Goal: Task Accomplishment & Management: Complete application form

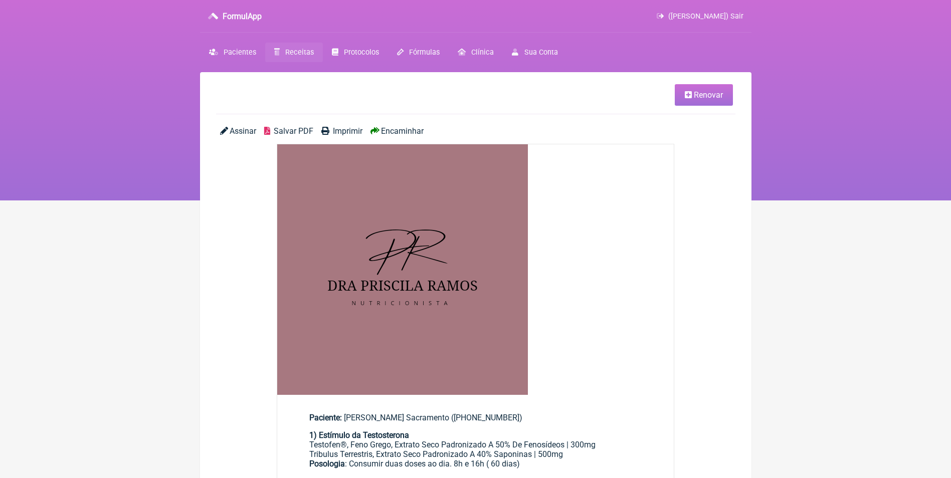
click at [241, 53] on span "Pacientes" at bounding box center [240, 52] width 33 height 9
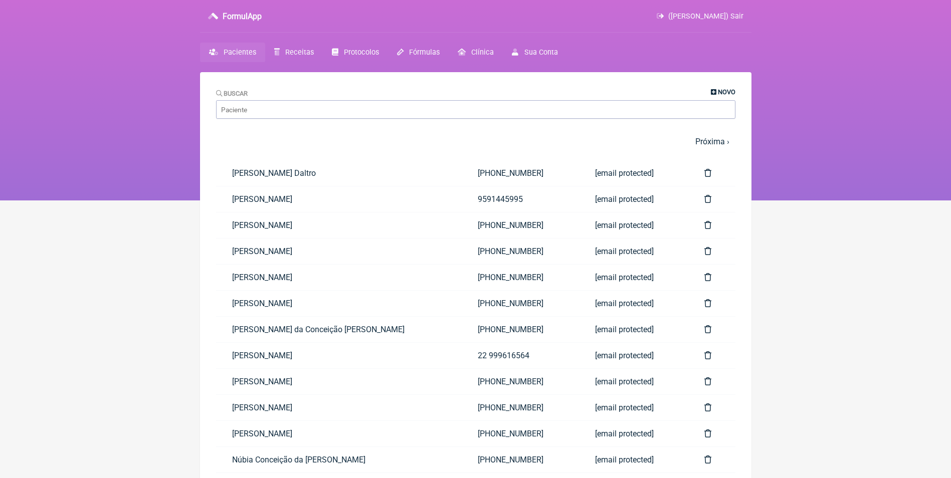
click at [711, 89] on icon at bounding box center [714, 92] width 6 height 7
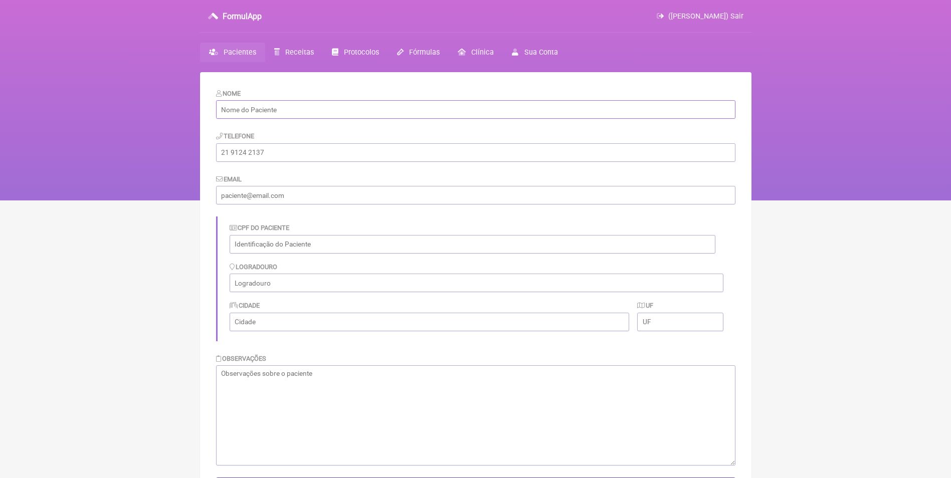
click at [499, 111] on input "text" at bounding box center [475, 109] width 519 height 19
paste input "[PERSON_NAME]"
type input "Mariana de Cássia Chalcoski Iasino"
drag, startPoint x: 302, startPoint y: 154, endPoint x: 295, endPoint y: 149, distance: 9.0
click at [302, 154] on input "tel" at bounding box center [475, 152] width 519 height 19
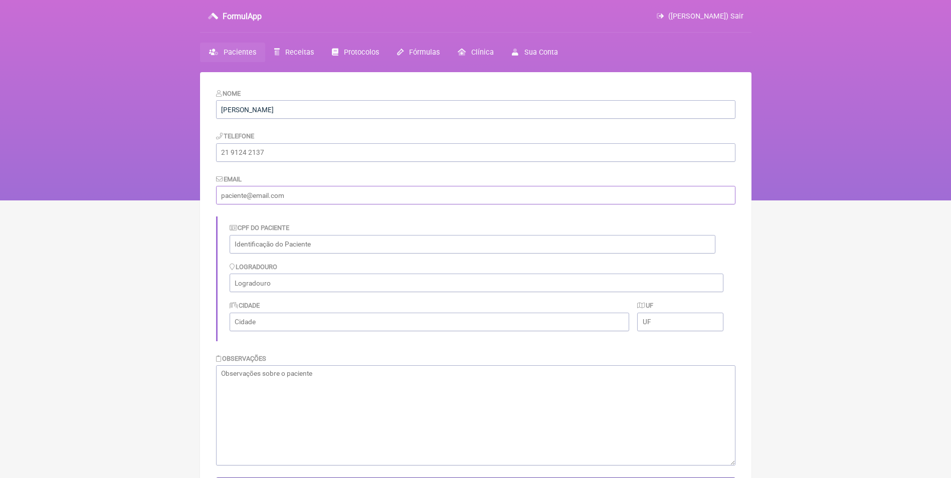
click at [295, 195] on input "email" at bounding box center [475, 195] width 519 height 19
paste input "mari.chalcoski@hotmail.com"
type input "mari.chalcoski@hotmail.com"
click at [262, 154] on input "tel" at bounding box center [475, 152] width 519 height 19
click at [246, 153] on input "tel" at bounding box center [475, 152] width 519 height 19
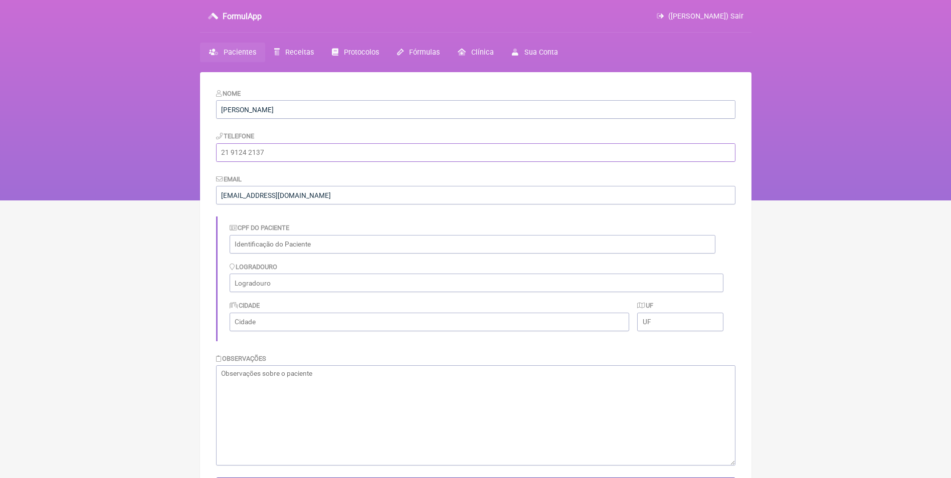
paste input "(41) 98889-7611"
type input "(41) 98889-7611"
click at [279, 375] on textarea at bounding box center [475, 415] width 519 height 100
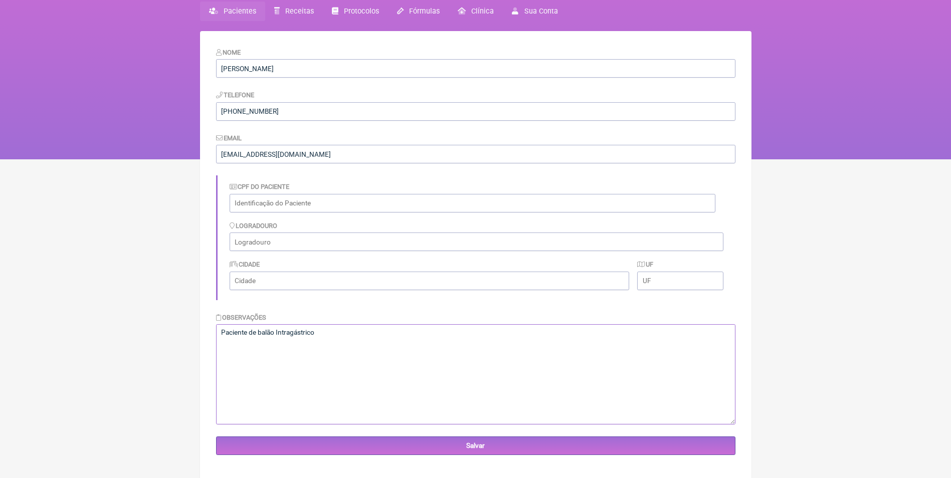
scroll to position [72, 0]
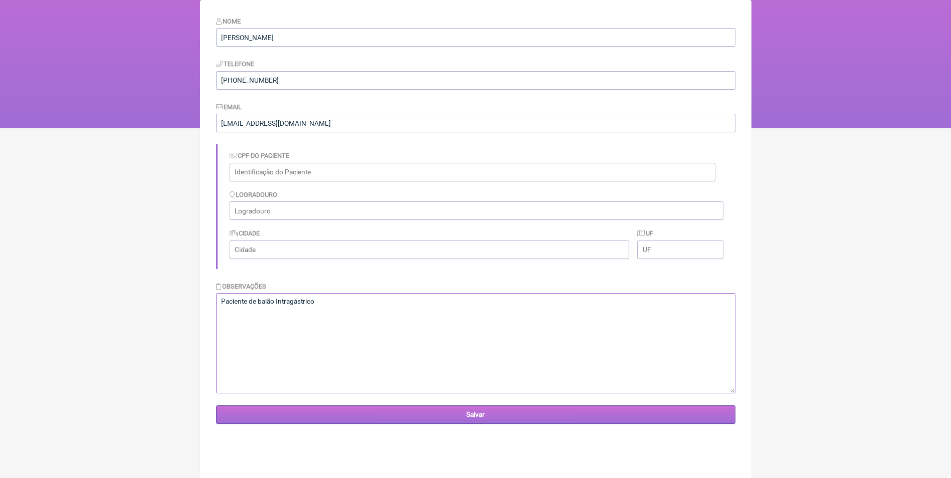
type textarea "Paciente de balão Intragástrico"
click at [509, 416] on input "Salvar" at bounding box center [475, 415] width 519 height 19
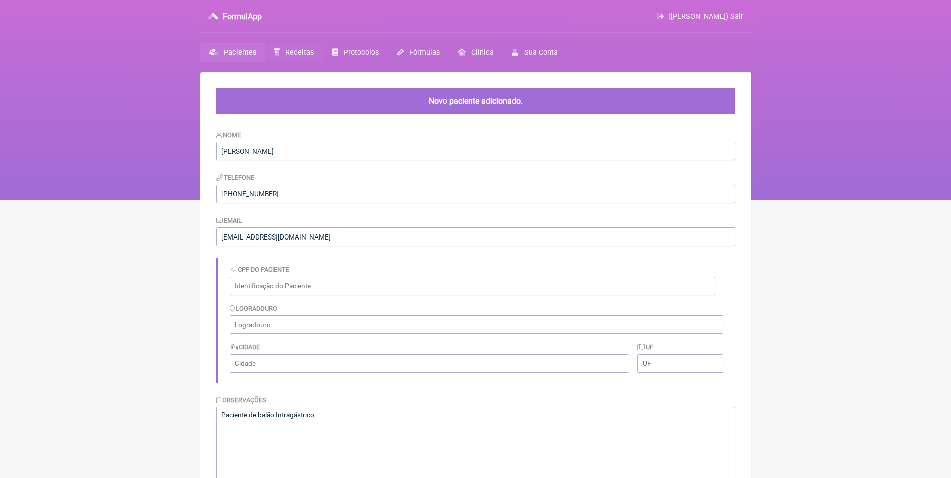
click at [286, 54] on span "Receitas" at bounding box center [299, 52] width 29 height 9
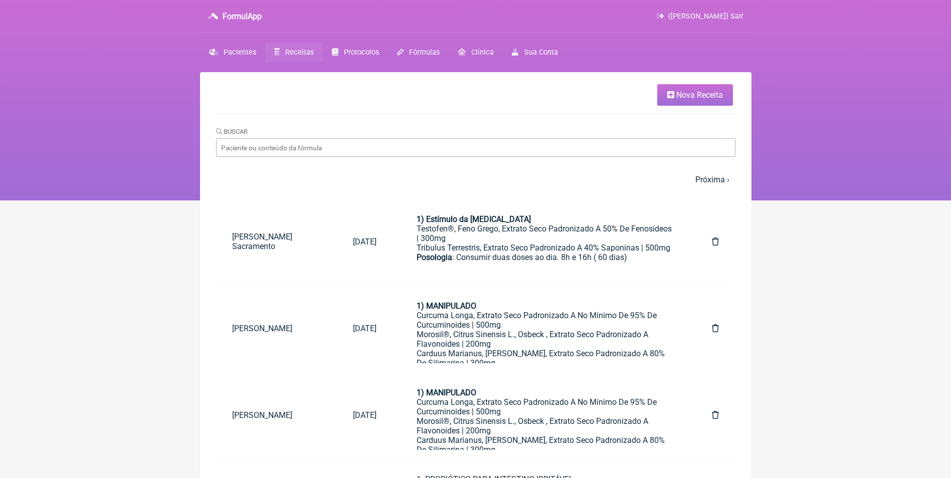
click at [689, 93] on span "Nova Receita" at bounding box center [699, 95] width 47 height 10
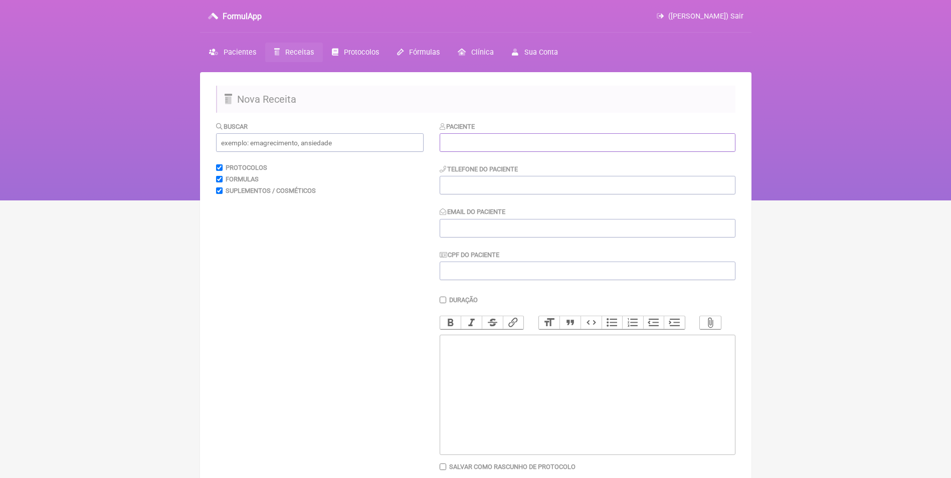
click at [494, 141] on input "text" at bounding box center [588, 142] width 296 height 19
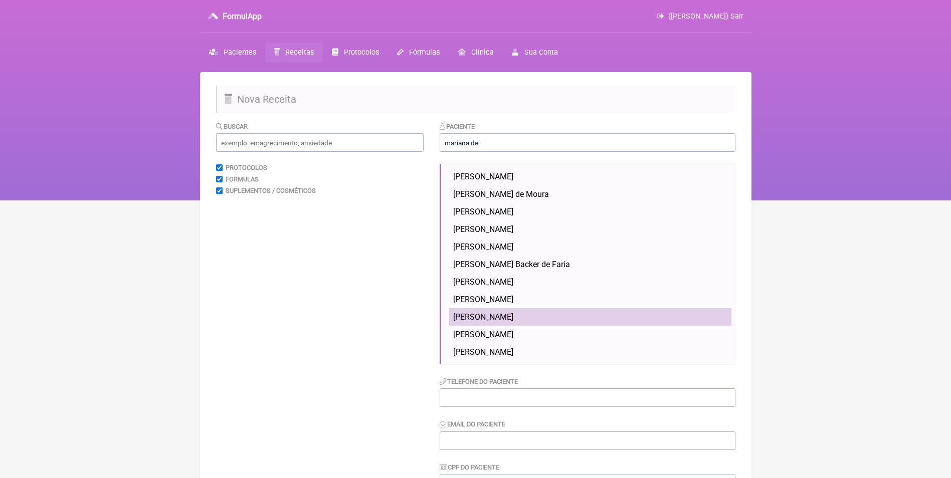
click at [513, 319] on span "[PERSON_NAME]" at bounding box center [483, 317] width 60 height 10
type input "[PERSON_NAME]"
type input "[PHONE_NUMBER]"
type input "[EMAIL_ADDRESS][DOMAIN_NAME]"
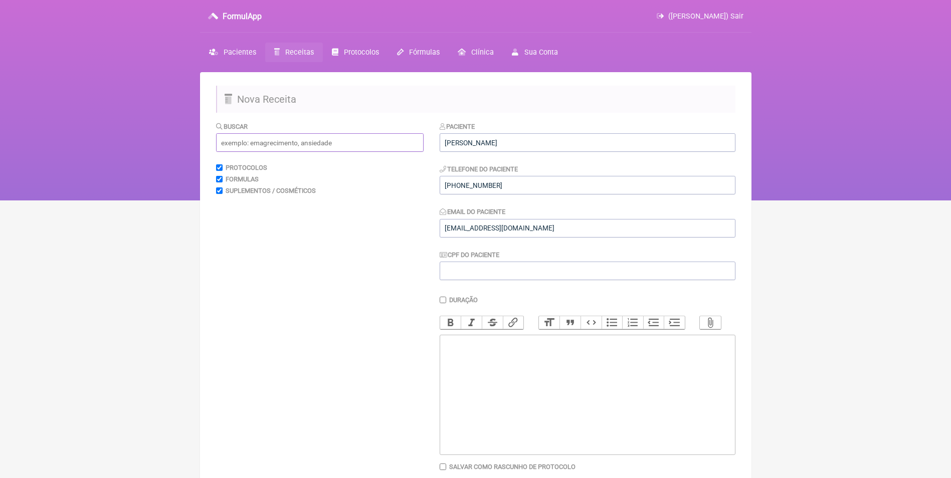
click at [318, 147] on input "text" at bounding box center [320, 142] width 208 height 19
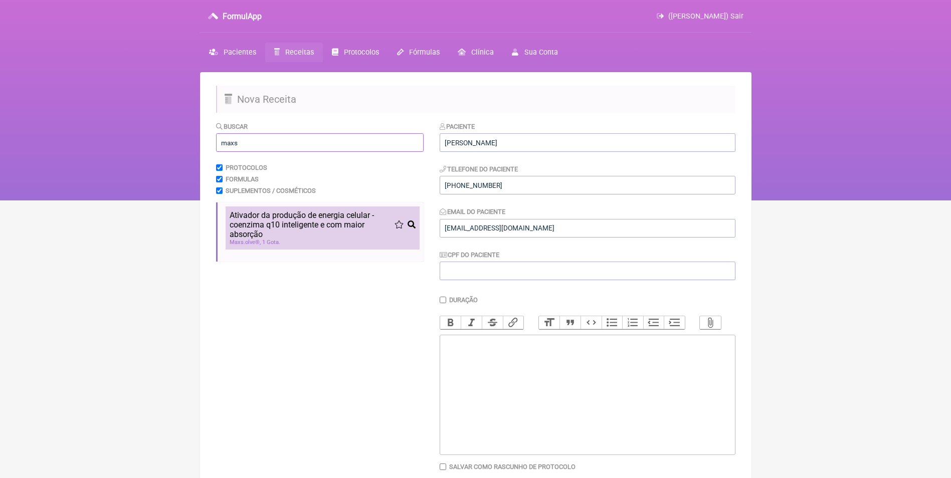
type input "maxs"
click at [256, 220] on span "Ativador da produção de energia celular - coenzima q10 inteligente e com maior …" at bounding box center [312, 225] width 165 height 29
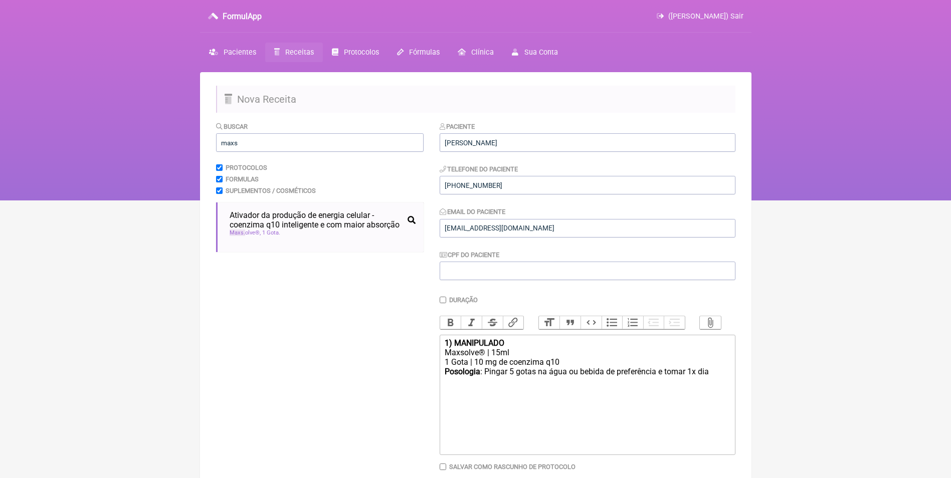
click at [516, 348] on div "1) MANIPULADO" at bounding box center [587, 343] width 285 height 10
click at [713, 384] on div "Posologia : Pingar 5 gotas na água ou bebida de preferência e tomar 1x dia ㅤ" at bounding box center [587, 377] width 285 height 20
type trix-editor "<div><strong>1)&nbsp;</strong></div><div>Maxsolve® | 15ml</div><div>1 Gota | 10…"
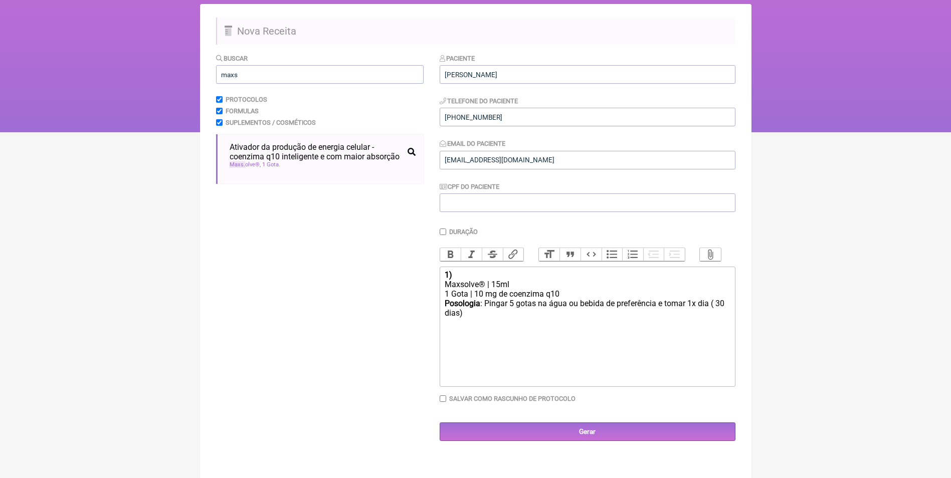
scroll to position [72, 0]
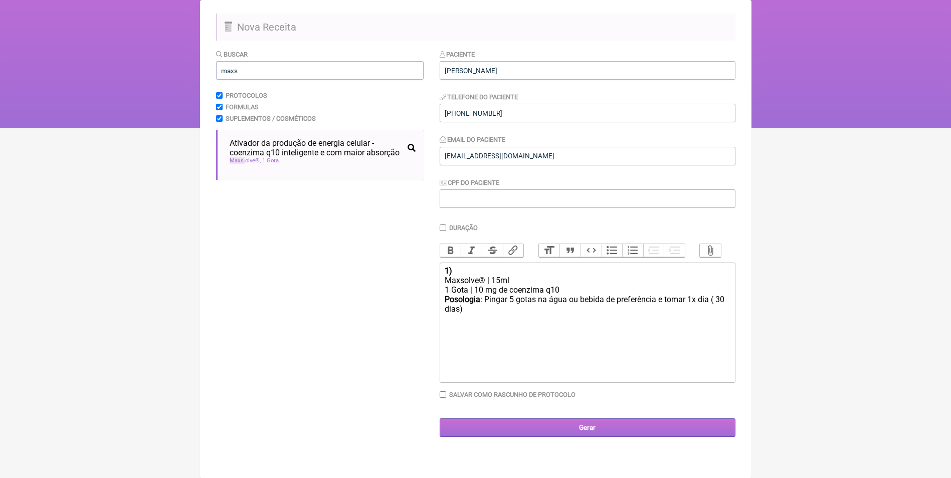
click at [586, 437] on input "Gerar" at bounding box center [588, 428] width 296 height 19
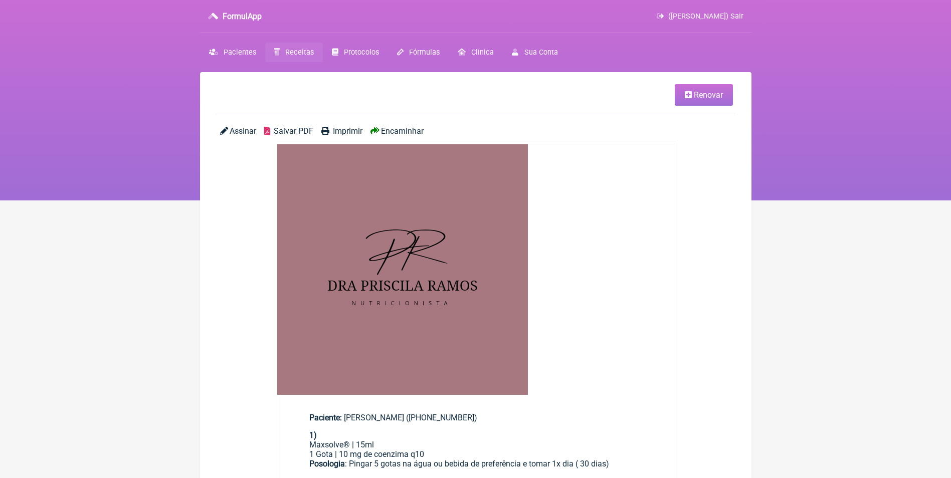
scroll to position [50, 0]
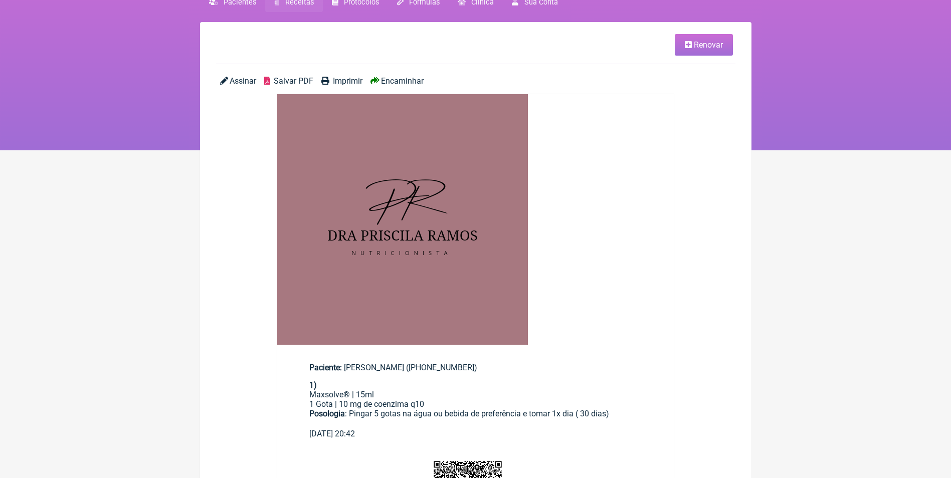
click at [405, 79] on span "Encaminhar" at bounding box center [402, 81] width 43 height 10
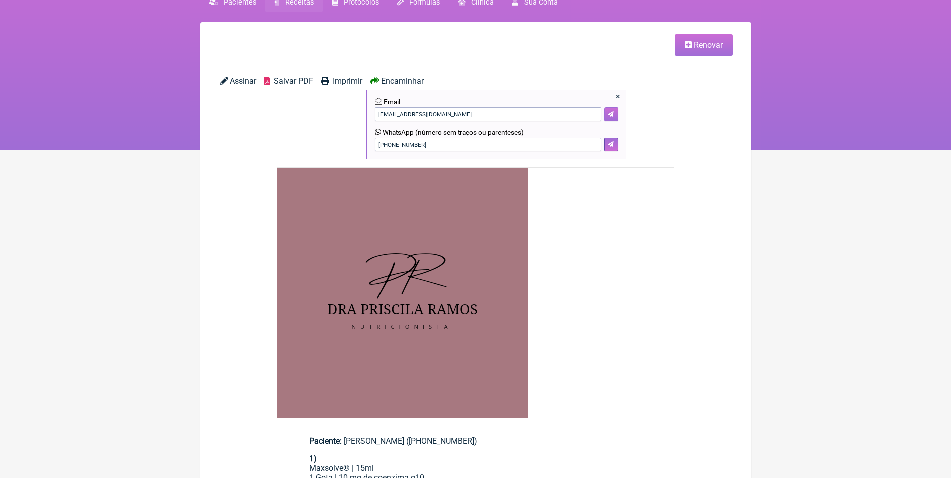
click at [610, 114] on icon at bounding box center [611, 114] width 6 height 6
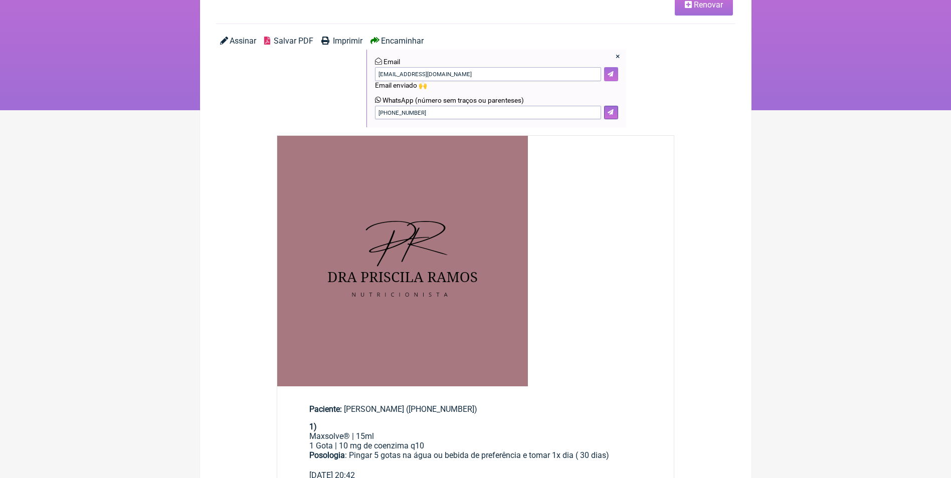
scroll to position [0, 0]
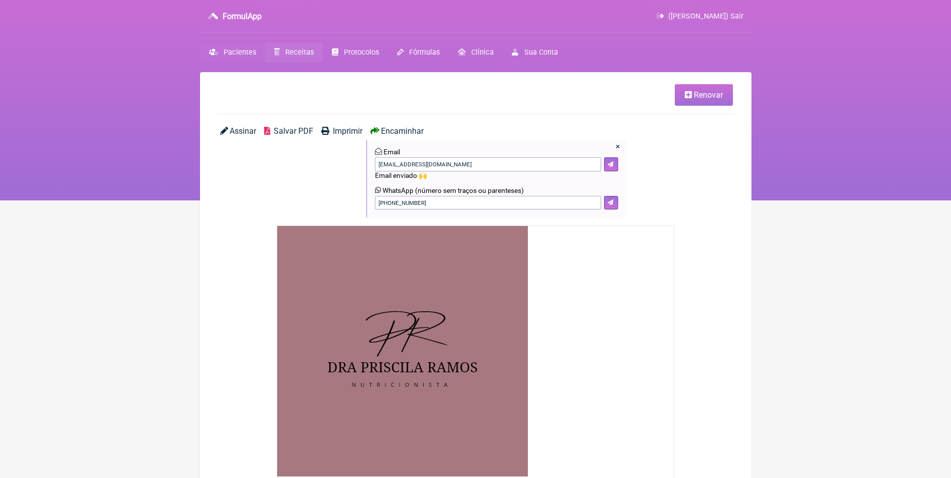
click at [240, 52] on span "Pacientes" at bounding box center [240, 52] width 33 height 9
click at [233, 51] on span "Pacientes" at bounding box center [240, 52] width 33 height 9
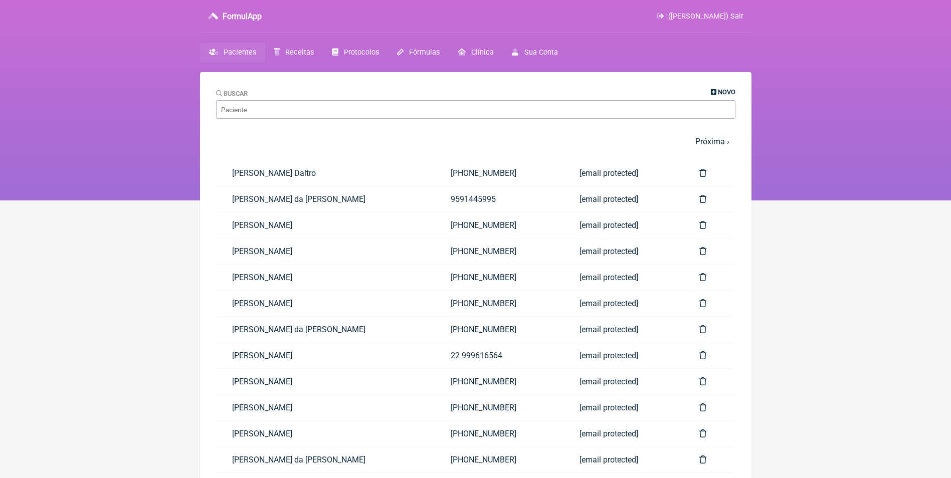
click at [721, 88] on span "Novo" at bounding box center [727, 92] width 18 height 8
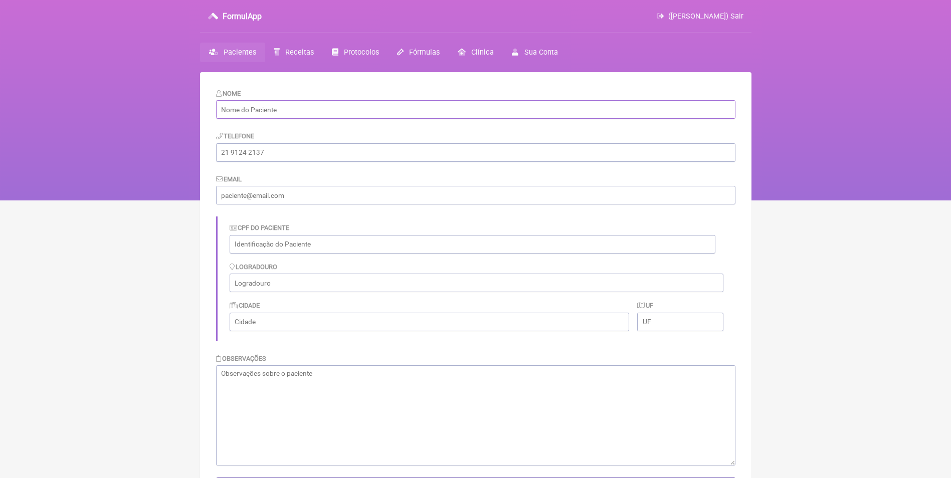
click at [417, 109] on input "text" at bounding box center [475, 109] width 519 height 19
type input "Michelli Mesquita Constantino Correa"
click at [277, 153] on input "tel" at bounding box center [475, 152] width 519 height 19
type input "21 98068-3850"
click at [277, 196] on input "email" at bounding box center [475, 195] width 519 height 19
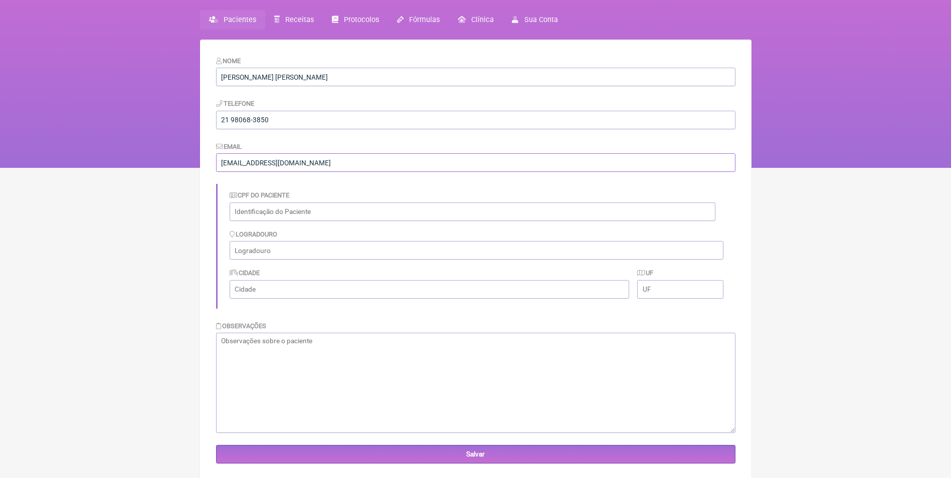
scroll to position [72, 0]
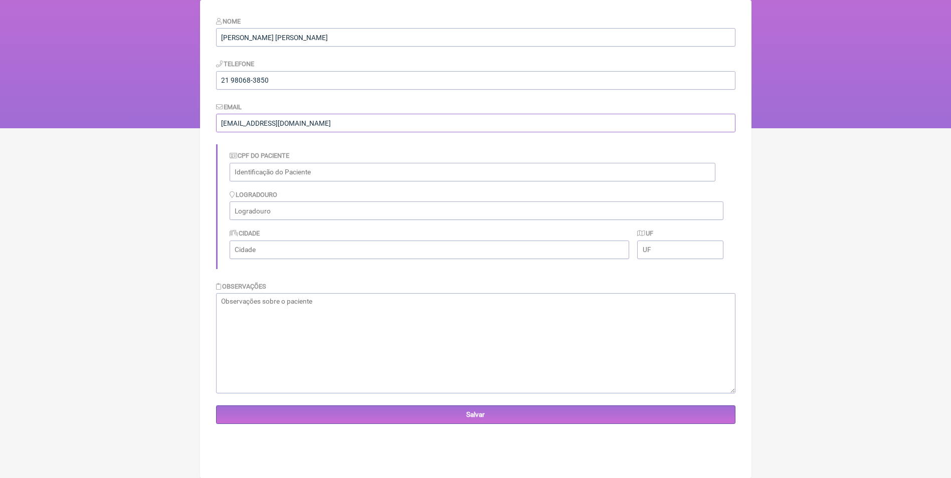
type input "fabio_hudson@gmail.com"
click at [311, 307] on textarea at bounding box center [475, 343] width 519 height 100
type textarea "Paciente de clinica geral"
click at [471, 416] on input "Salvar" at bounding box center [475, 415] width 519 height 19
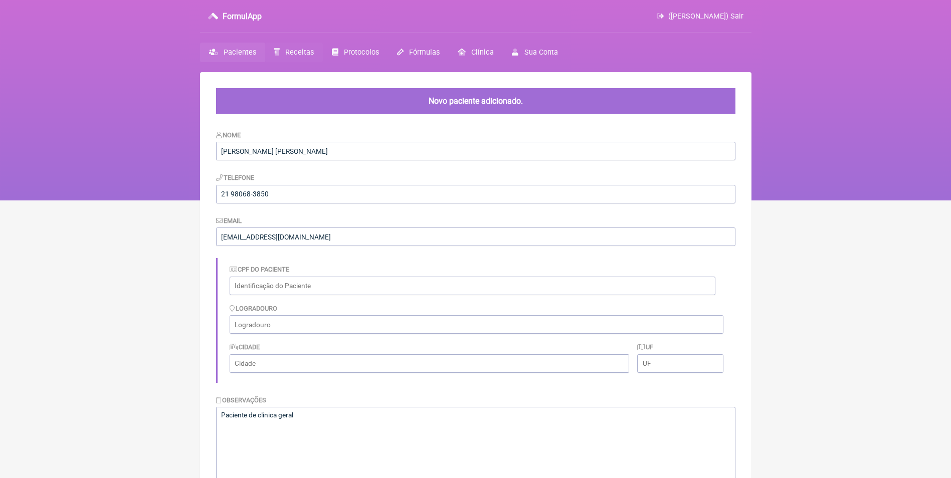
click at [299, 50] on span "Receitas" at bounding box center [299, 52] width 29 height 9
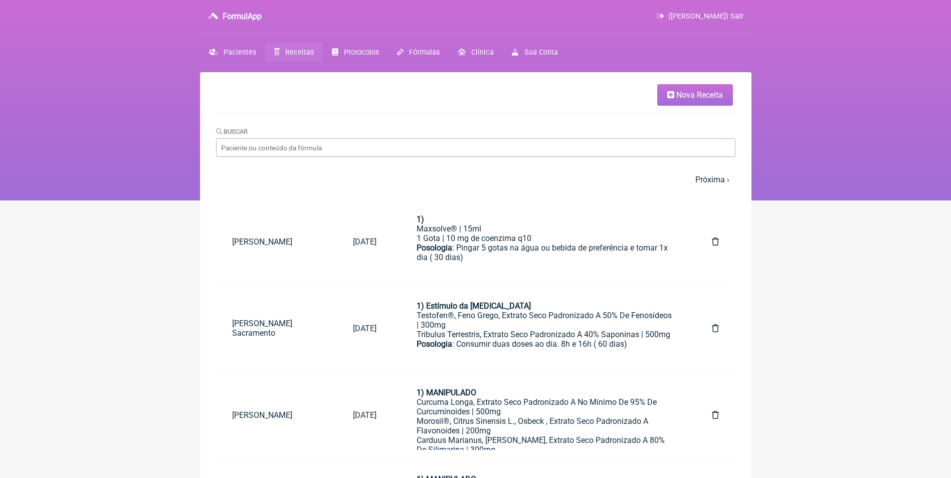
click at [682, 99] on span "Nova Receita" at bounding box center [699, 95] width 47 height 10
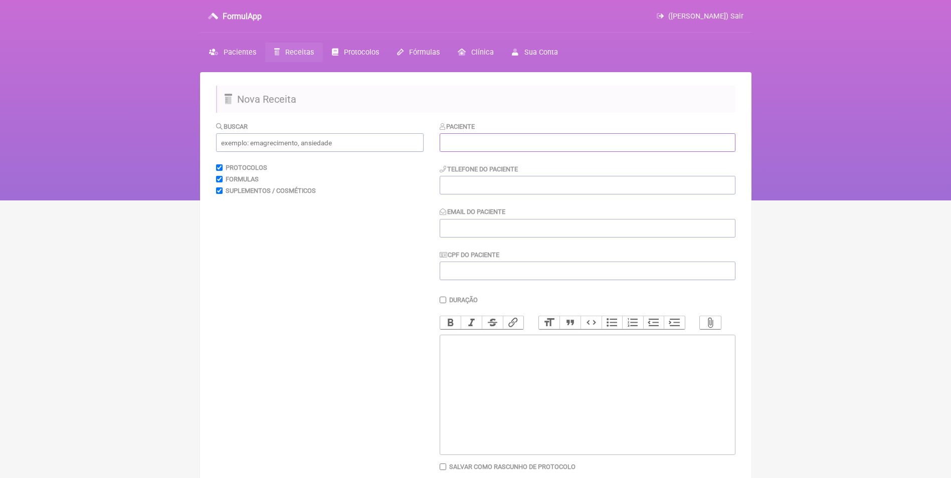
click at [607, 142] on input "text" at bounding box center [588, 142] width 296 height 19
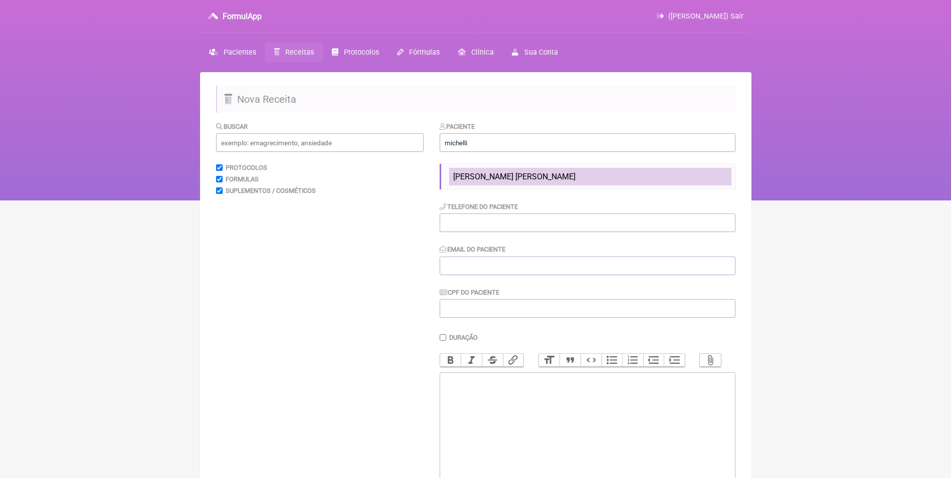
click at [566, 172] on span "Michelli Mesquita Constantino Correa" at bounding box center [514, 177] width 122 height 10
type input "Michelli Mesquita Constantino Correa"
type input "21 98068-3850"
type input "fabio_hudson@gmail.com"
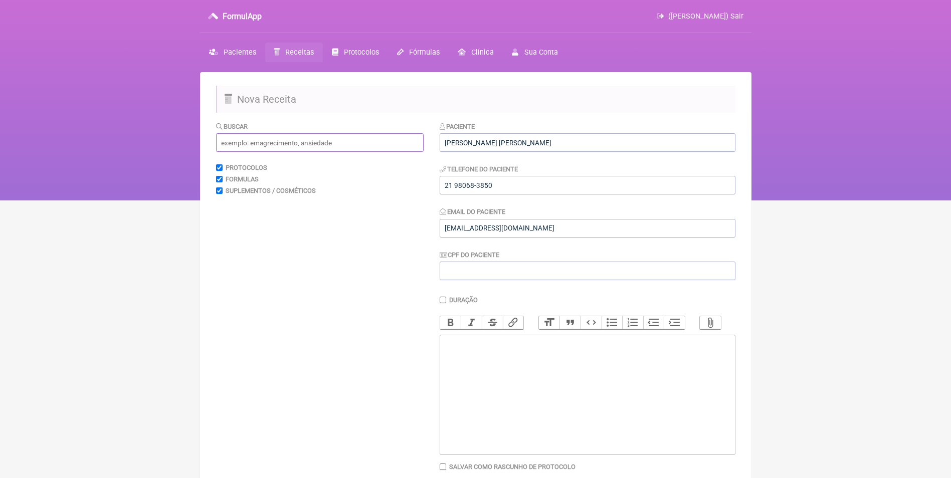
click at [375, 141] on input "text" at bounding box center [320, 142] width 208 height 19
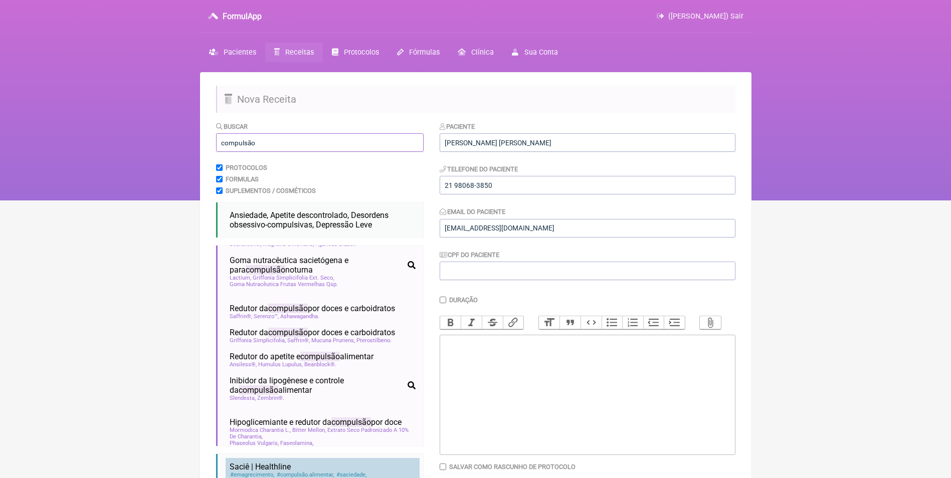
scroll to position [100, 0]
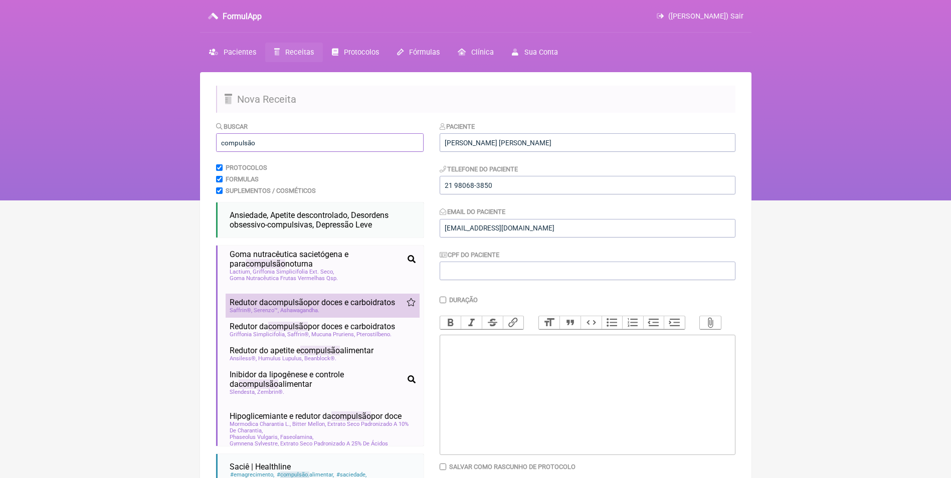
type input "compulsão"
click at [336, 307] on span "Redutor da compulsão por doces e carboidratos" at bounding box center [312, 303] width 165 height 10
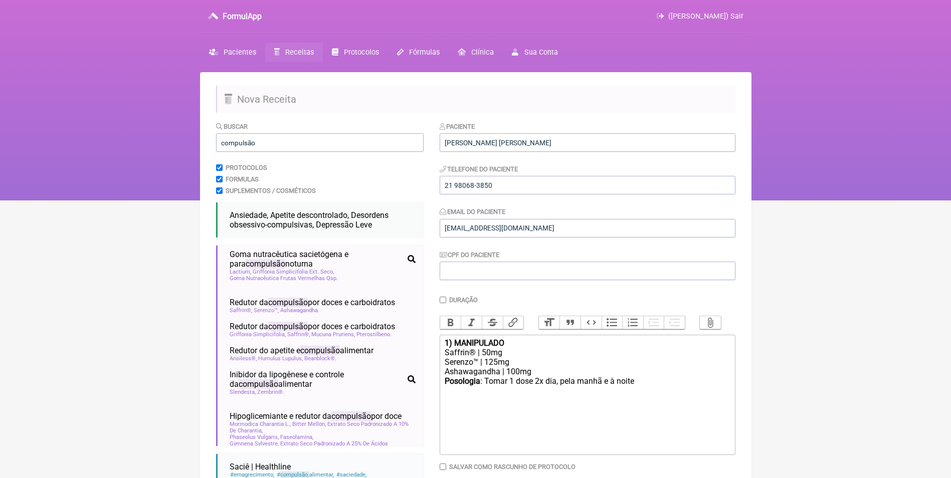
click at [484, 357] on div "Saffrin® | 50mg" at bounding box center [587, 353] width 285 height 10
click at [492, 367] on div "Serenzo™ | 125mg" at bounding box center [587, 362] width 285 height 10
click at [498, 367] on div "Serenzo™ | 125mg" at bounding box center [587, 362] width 285 height 10
click at [515, 376] on div "Ashawagandha | 100mg" at bounding box center [587, 372] width 285 height 10
click at [644, 392] on div "Posologia : Tomar 1 dose 2x dia, pela manhã e à noite ㅤ" at bounding box center [587, 386] width 285 height 20
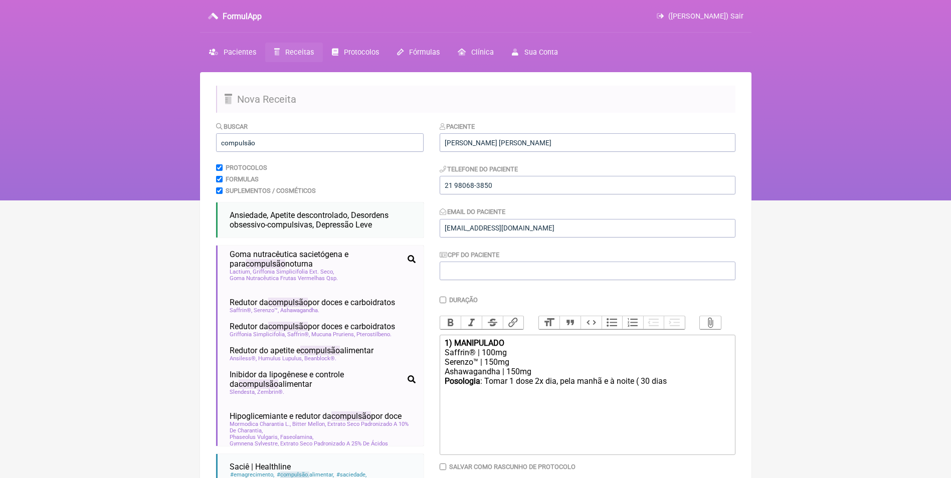
type trix-editor "<div><strong>1) MANIPULADO</strong></div><div>Saffrin® | 100mg</div><div>Serenz…"
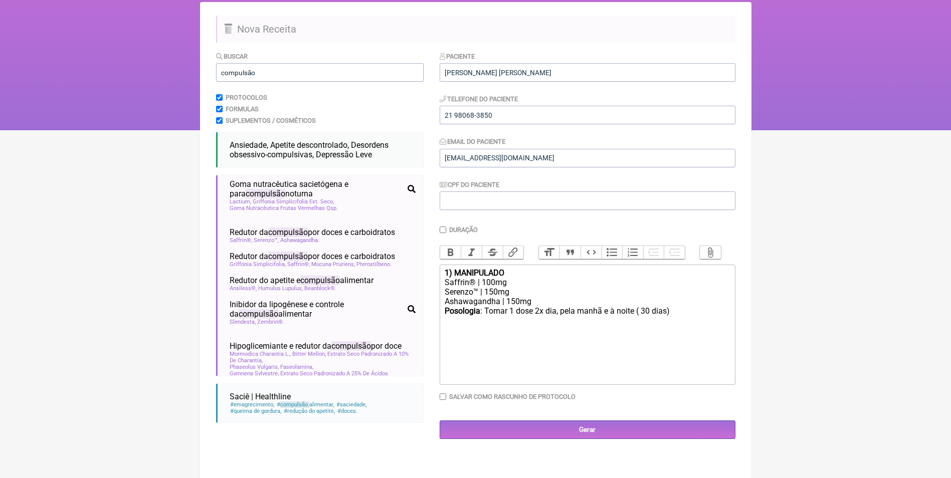
scroll to position [72, 0]
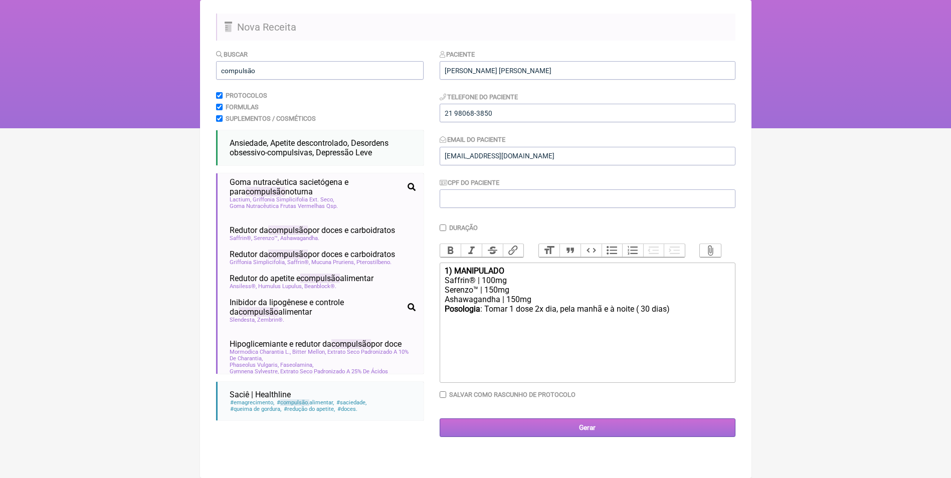
click at [581, 435] on input "Gerar" at bounding box center [588, 428] width 296 height 19
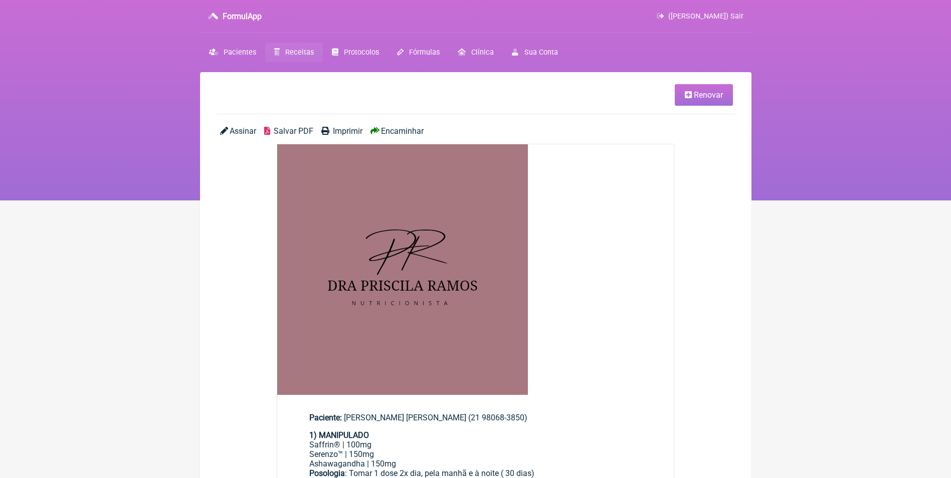
click at [391, 128] on span "Encaminhar" at bounding box center [402, 131] width 43 height 10
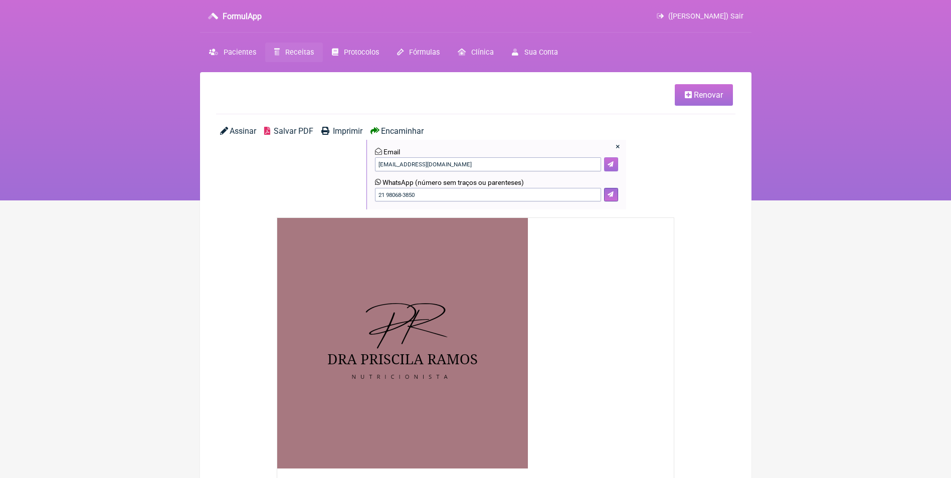
click at [611, 162] on icon at bounding box center [611, 164] width 6 height 6
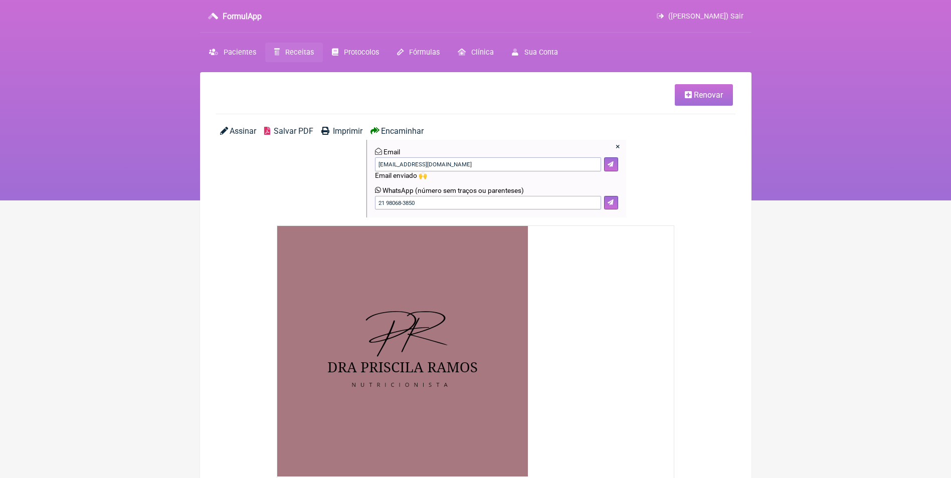
click at [737, 19] on span "([PERSON_NAME]) Sair" at bounding box center [705, 16] width 75 height 9
